Goal: Task Accomplishment & Management: Use online tool/utility

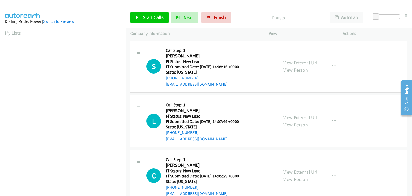
click at [299, 60] on link "View External Url" at bounding box center [300, 62] width 34 height 6
click at [143, 15] on span "Start Calls" at bounding box center [153, 17] width 21 height 6
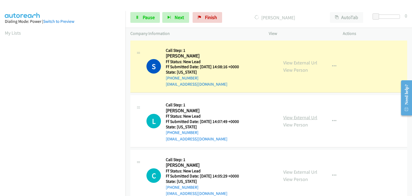
click at [295, 115] on link "View External Url" at bounding box center [300, 117] width 34 height 6
click at [150, 18] on span "Pause" at bounding box center [149, 17] width 12 height 6
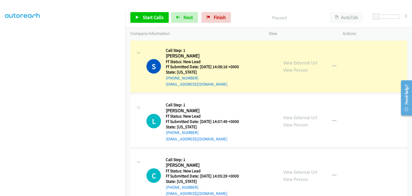
scroll to position [105, 0]
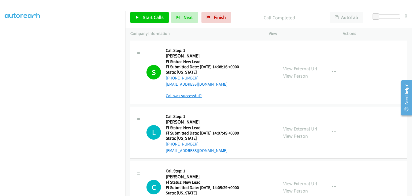
click at [182, 95] on link "Call was successful?" at bounding box center [184, 95] width 36 height 5
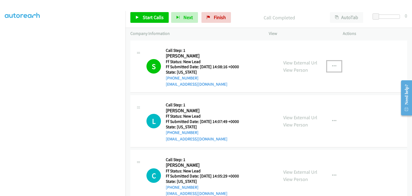
click at [332, 65] on icon "button" at bounding box center [334, 66] width 4 height 4
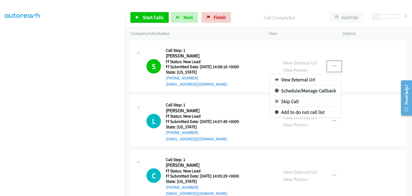
click at [294, 111] on link "Add to do not call list" at bounding box center [305, 112] width 71 height 11
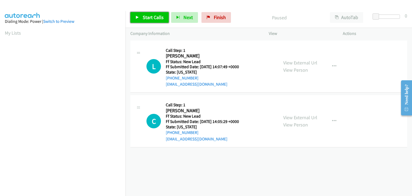
click at [163, 18] on link "Start Calls" at bounding box center [149, 17] width 38 height 11
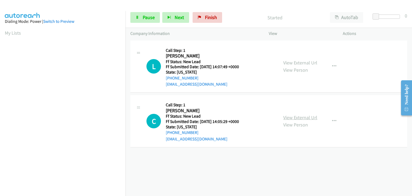
click at [304, 115] on link "View External Url" at bounding box center [300, 117] width 34 height 6
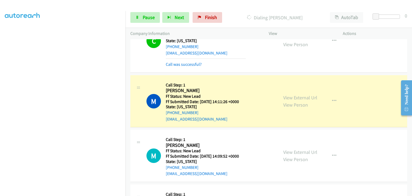
scroll to position [107, 0]
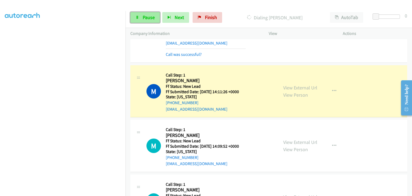
click at [156, 18] on link "Pause" at bounding box center [144, 17] width 29 height 11
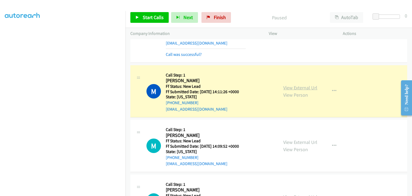
click at [287, 86] on link "View External Url" at bounding box center [300, 87] width 34 height 6
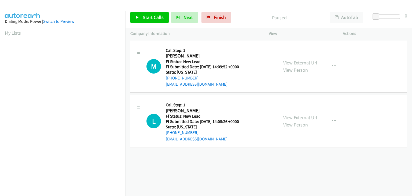
click at [294, 62] on link "View External Url" at bounding box center [300, 62] width 34 height 6
click at [158, 18] on span "Start Calls" at bounding box center [153, 17] width 21 height 6
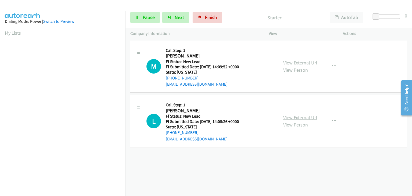
click at [297, 117] on link "View External Url" at bounding box center [300, 117] width 34 height 6
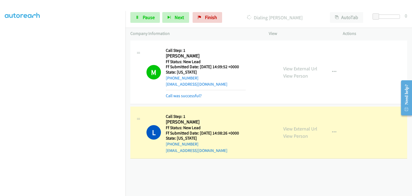
scroll to position [105, 0]
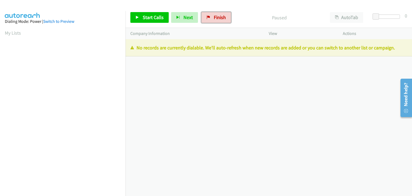
drag, startPoint x: 207, startPoint y: 20, endPoint x: 219, endPoint y: 29, distance: 14.5
click at [207, 20] on link "Finish" at bounding box center [215, 17] width 29 height 11
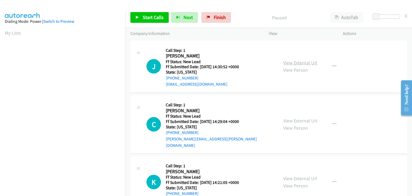
click at [293, 61] on link "View External Url" at bounding box center [300, 62] width 34 height 6
click at [138, 19] on link "Start Calls" at bounding box center [149, 17] width 38 height 11
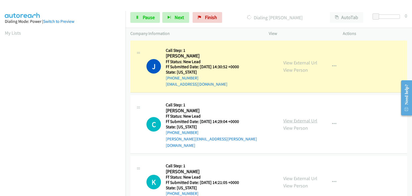
click at [293, 117] on link "View External Url" at bounding box center [300, 120] width 34 height 6
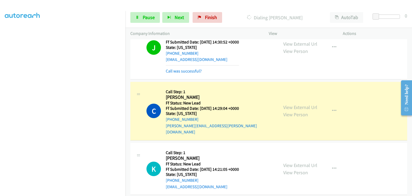
scroll to position [54, 0]
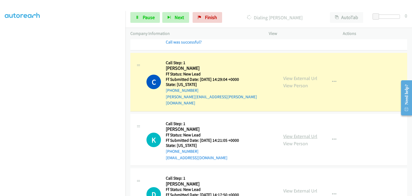
click at [300, 133] on link "View External Url" at bounding box center [300, 136] width 34 height 6
click at [146, 13] on link "Pause" at bounding box center [144, 17] width 29 height 11
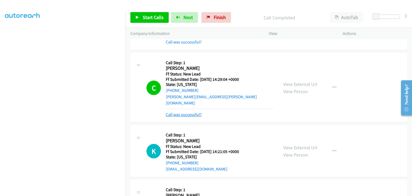
click at [193, 112] on link "Call was successful?" at bounding box center [184, 114] width 36 height 5
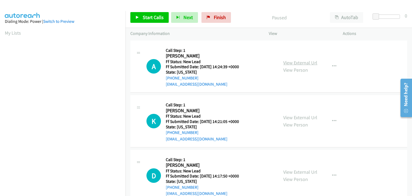
click at [302, 63] on link "View External Url" at bounding box center [300, 62] width 34 height 6
drag, startPoint x: 148, startPoint y: 7, endPoint x: 148, endPoint y: 10, distance: 3.5
click at [148, 9] on main "Start Calls Pause Next Finish Paused AutoTab AutoTab 0 Company Information Info…" at bounding box center [206, 12] width 412 height 25
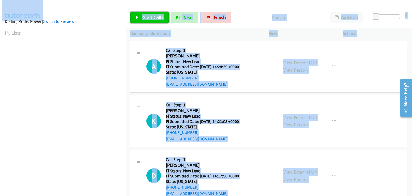
click at [148, 13] on link "Start Calls" at bounding box center [149, 17] width 38 height 11
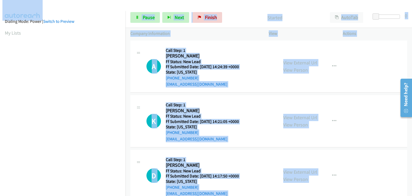
click at [227, 6] on div at bounding box center [203, 10] width 407 height 21
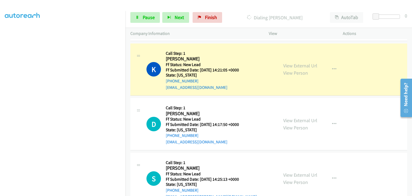
scroll to position [54, 0]
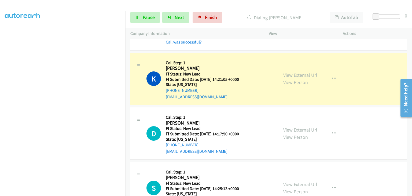
click at [294, 129] on link "View External Url" at bounding box center [300, 129] width 34 height 6
click at [149, 17] on span "Pause" at bounding box center [149, 17] width 12 height 6
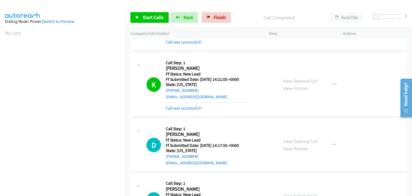
scroll to position [105, 0]
click at [189, 107] on link "Call was successful?" at bounding box center [184, 107] width 36 height 5
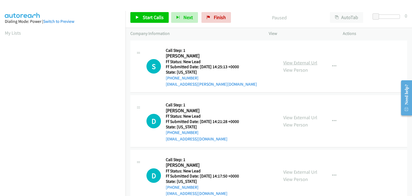
click at [295, 62] on link "View External Url" at bounding box center [300, 62] width 34 height 6
click at [156, 21] on link "Start Calls" at bounding box center [149, 17] width 38 height 11
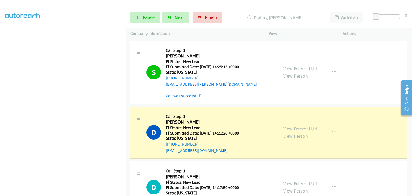
scroll to position [27, 0]
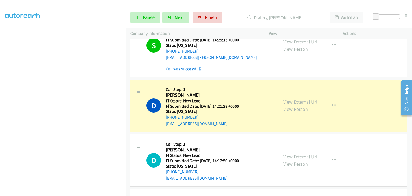
click at [297, 100] on link "View External Url" at bounding box center [300, 102] width 34 height 6
click at [154, 16] on link "Pause" at bounding box center [144, 17] width 29 height 11
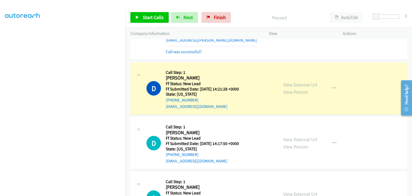
scroll to position [54, 0]
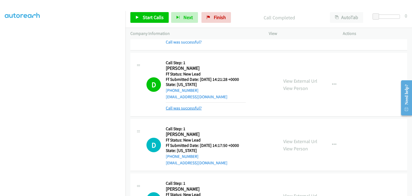
click at [176, 109] on link "Call was successful?" at bounding box center [184, 107] width 36 height 5
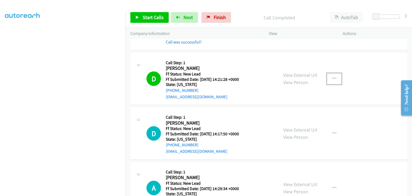
click at [327, 78] on button "button" at bounding box center [334, 78] width 14 height 11
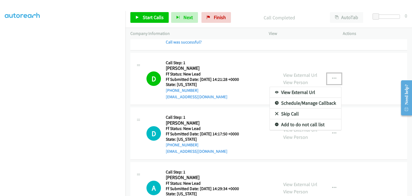
click at [300, 125] on link "Add to do not call list" at bounding box center [305, 124] width 71 height 11
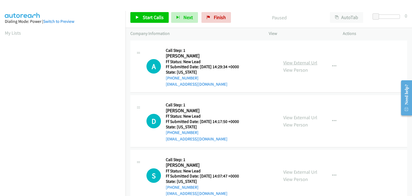
click at [292, 62] on link "View External Url" at bounding box center [300, 62] width 34 height 6
drag, startPoint x: 145, startPoint y: 20, endPoint x: 160, endPoint y: 23, distance: 14.4
click at [145, 20] on link "Start Calls" at bounding box center [149, 17] width 38 height 11
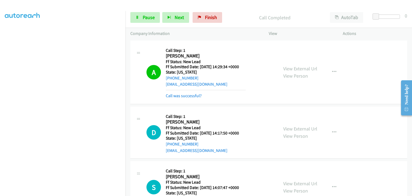
scroll to position [27, 0]
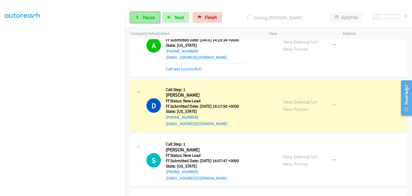
click at [155, 19] on link "Pause" at bounding box center [144, 17] width 29 height 11
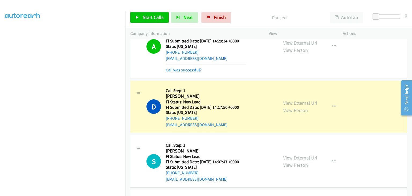
scroll to position [105, 0]
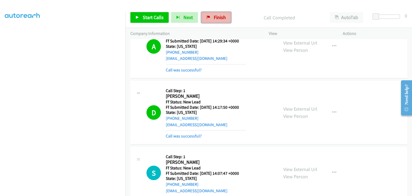
click at [215, 18] on span "Finish" at bounding box center [220, 17] width 12 height 6
